Goal: Find contact information: Find contact information

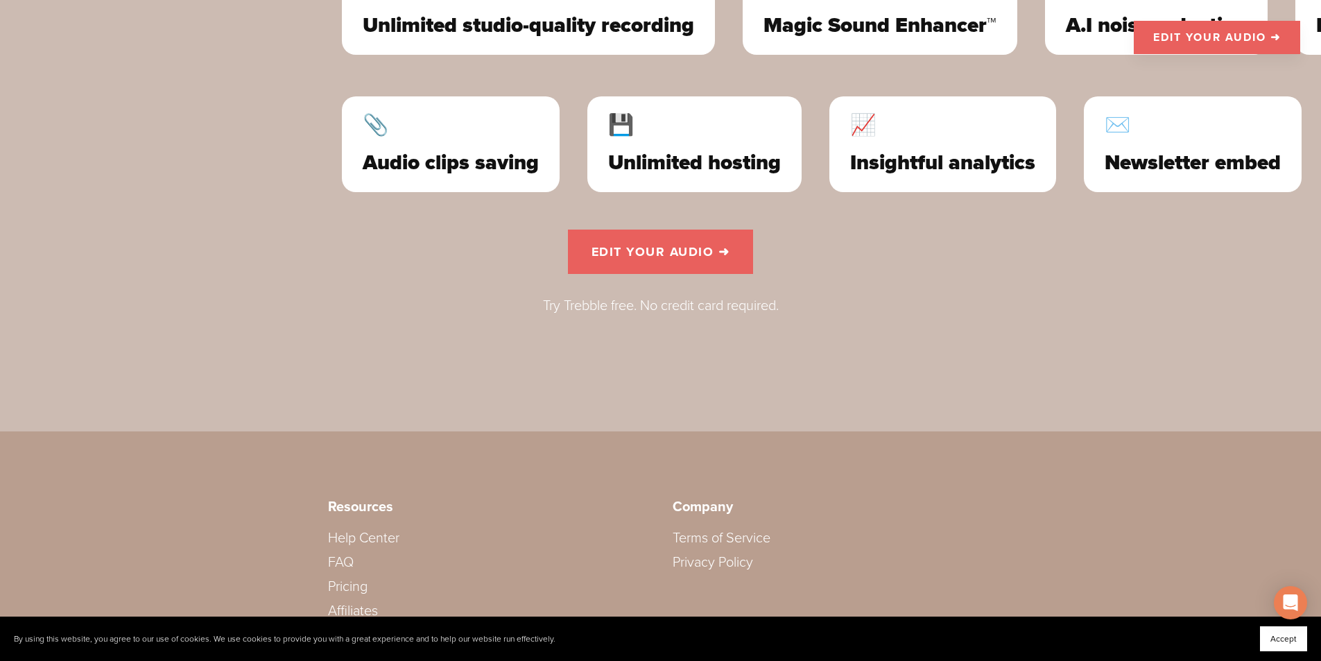
scroll to position [4207, 0]
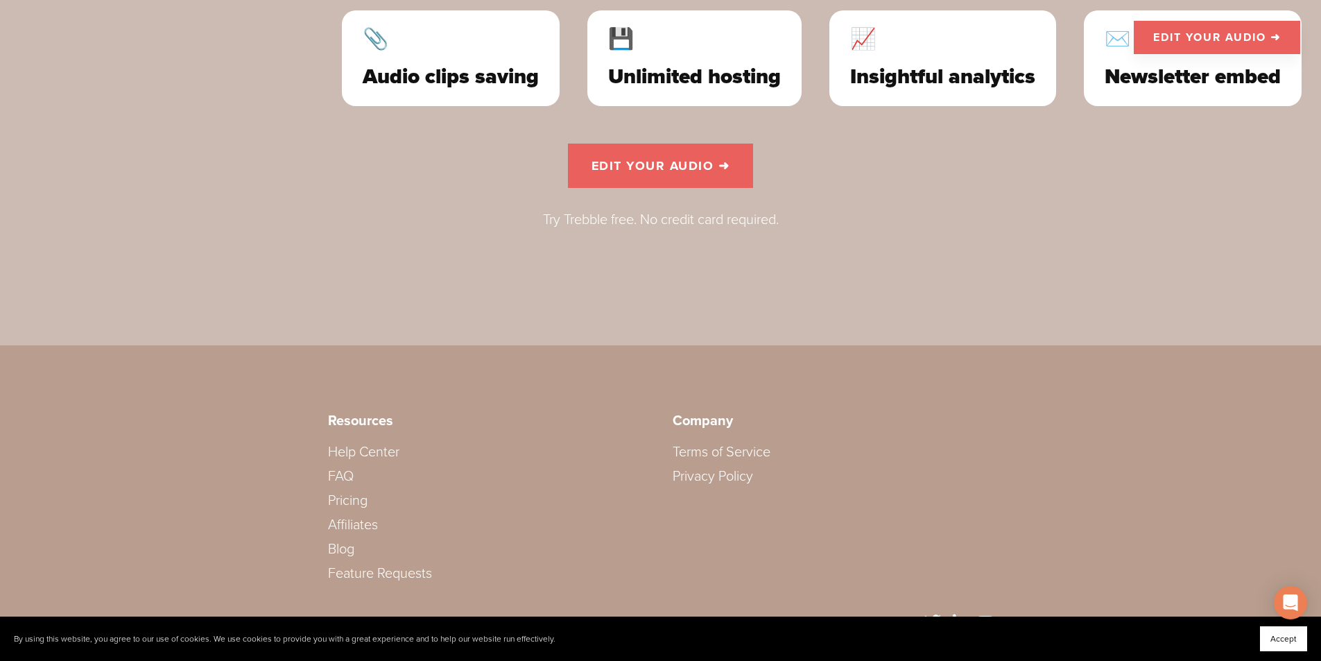
click at [361, 444] on link "Help Center" at bounding box center [363, 452] width 71 height 17
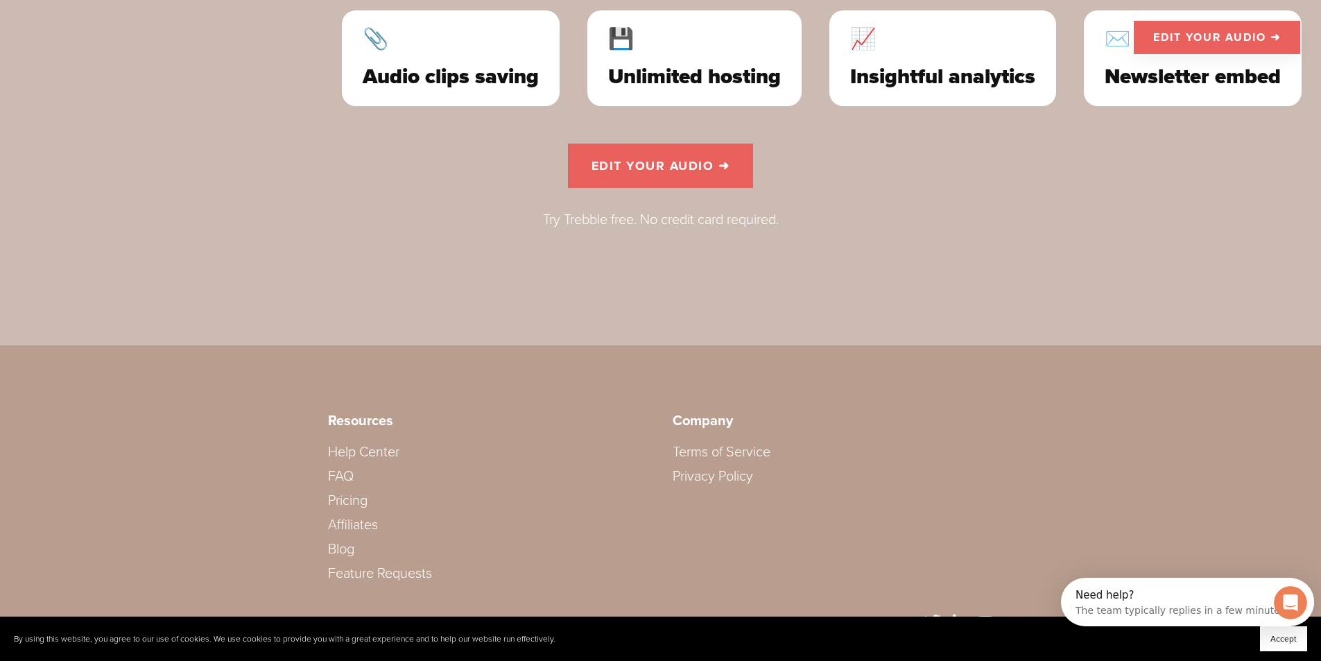
scroll to position [0, 0]
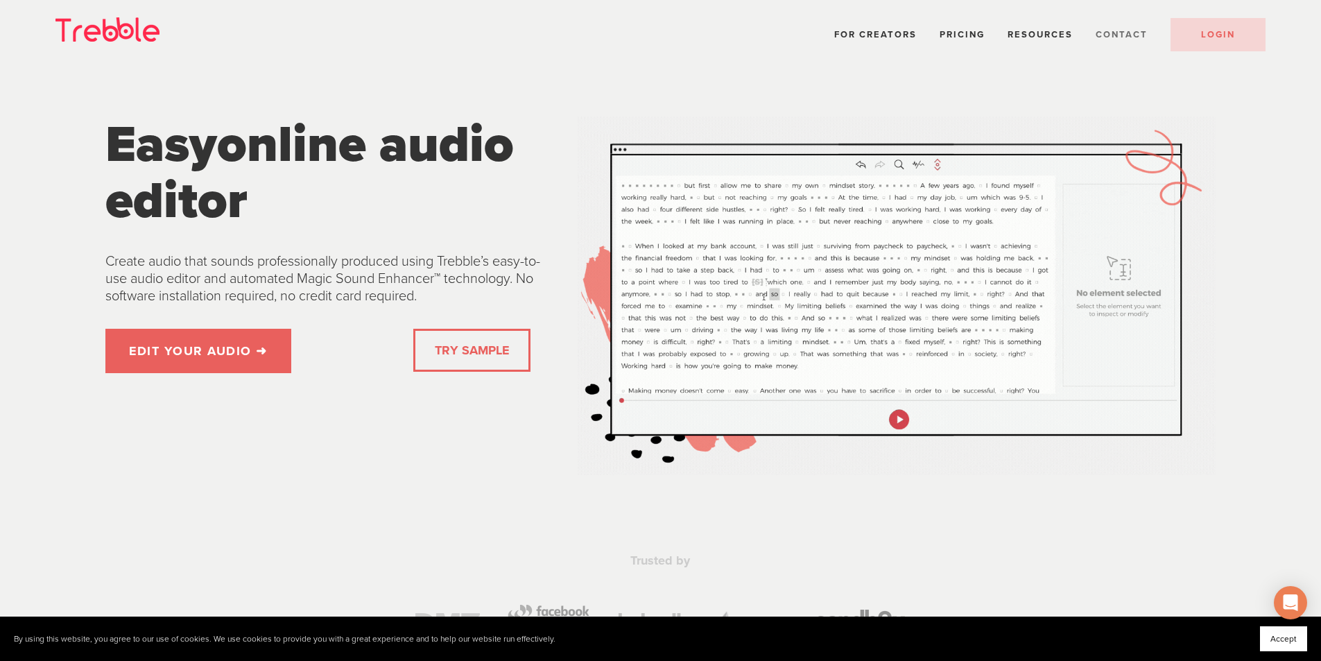
click at [1127, 31] on span "Contact" at bounding box center [1122, 34] width 52 height 11
